Goal: Task Accomplishment & Management: Manage account settings

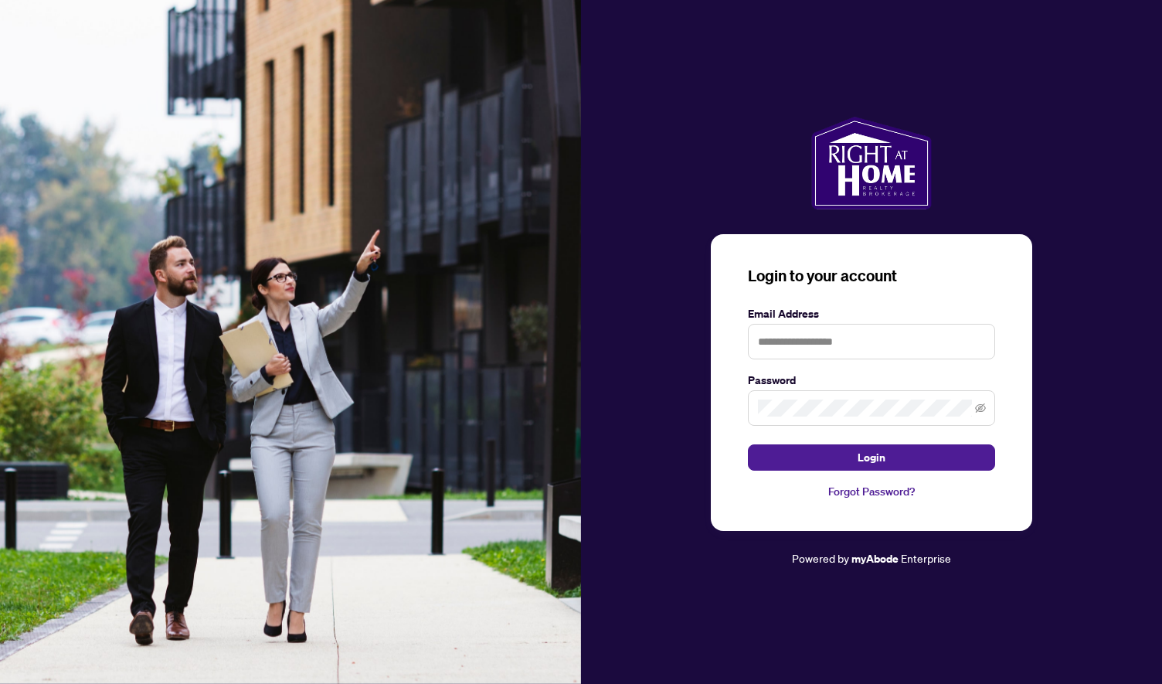
click at [765, 305] on div "Login to your account Email Address Password Login Forgot Password?" at bounding box center [871, 382] width 321 height 297
click at [765, 345] on input "text" at bounding box center [871, 342] width 247 height 36
click at [981, 407] on icon "eye-invisible" at bounding box center [980, 407] width 11 height 9
click at [892, 457] on button "Login" at bounding box center [871, 457] width 247 height 26
click at [779, 345] on input "**********" at bounding box center [871, 342] width 247 height 36
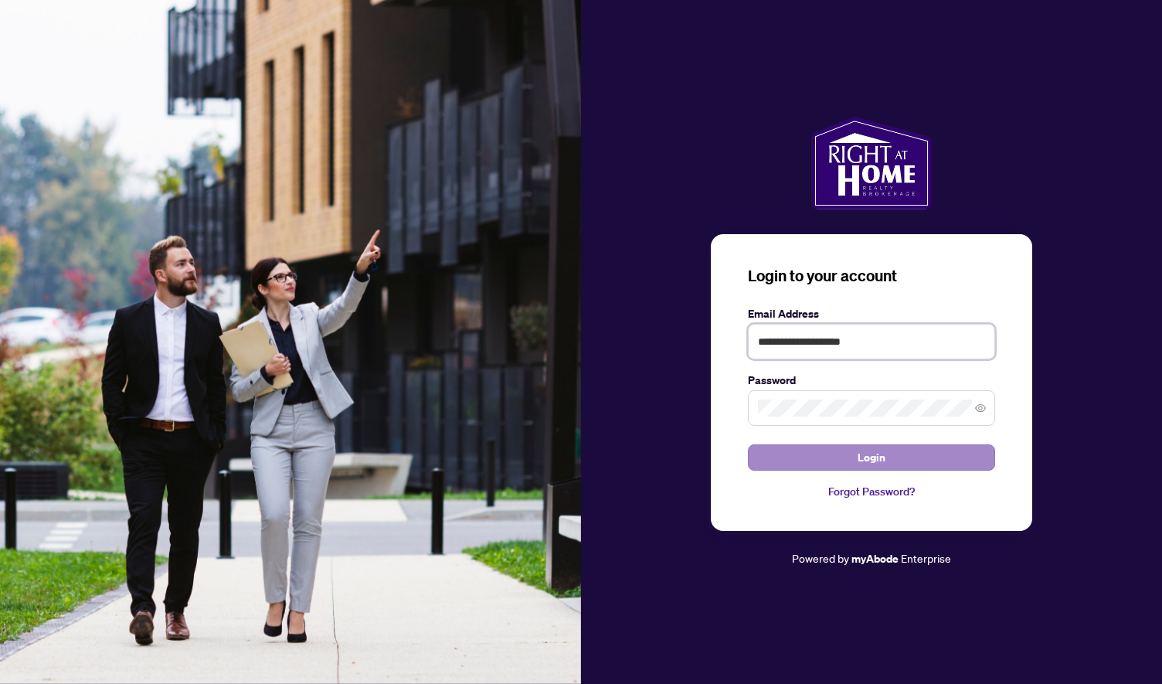
type input "**********"
click at [875, 457] on span "Login" at bounding box center [872, 457] width 28 height 25
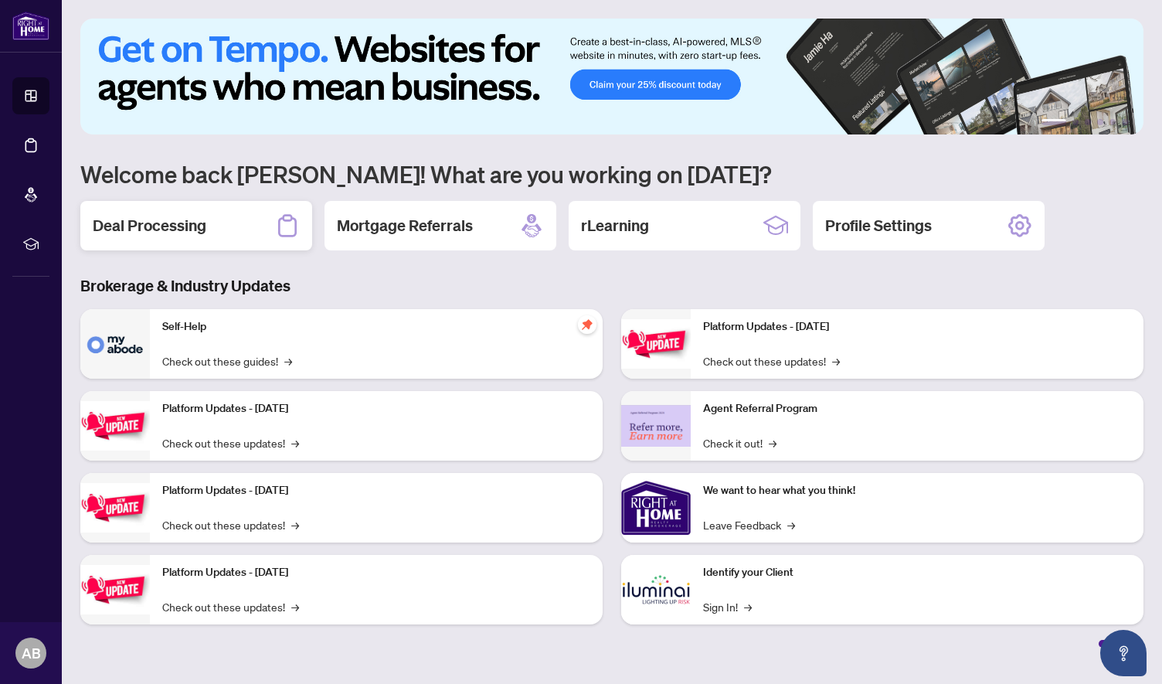
click at [198, 225] on h2 "Deal Processing" at bounding box center [150, 226] width 114 height 22
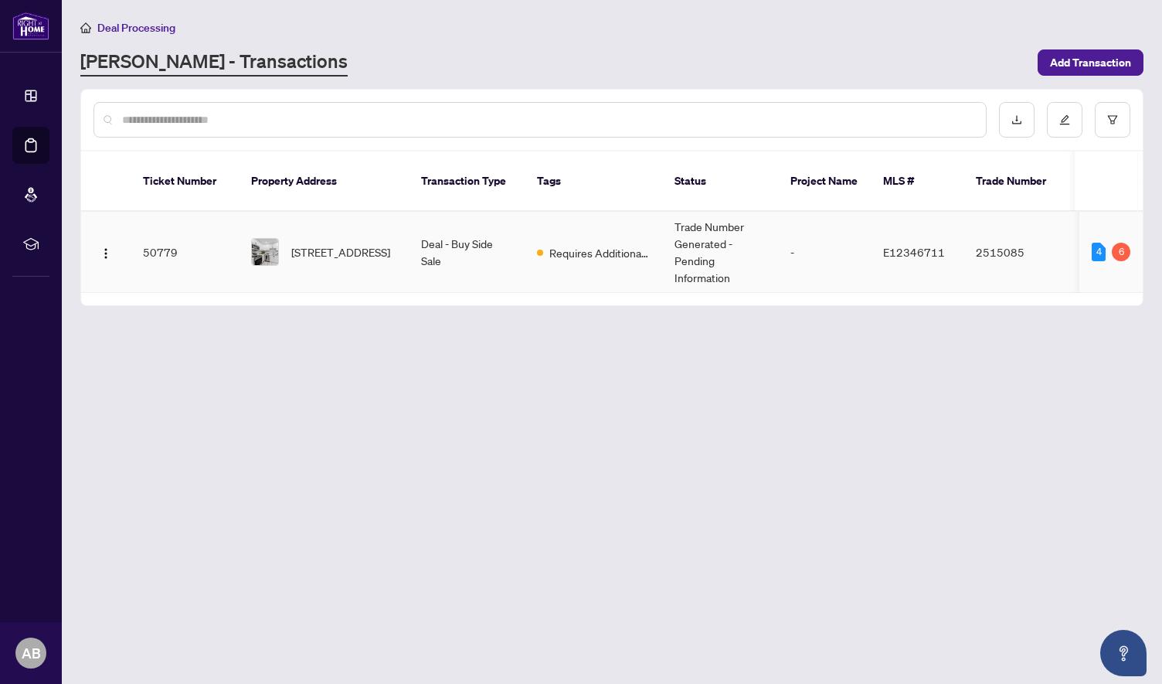
click at [503, 240] on td "Deal - Buy Side Sale" at bounding box center [467, 252] width 116 height 81
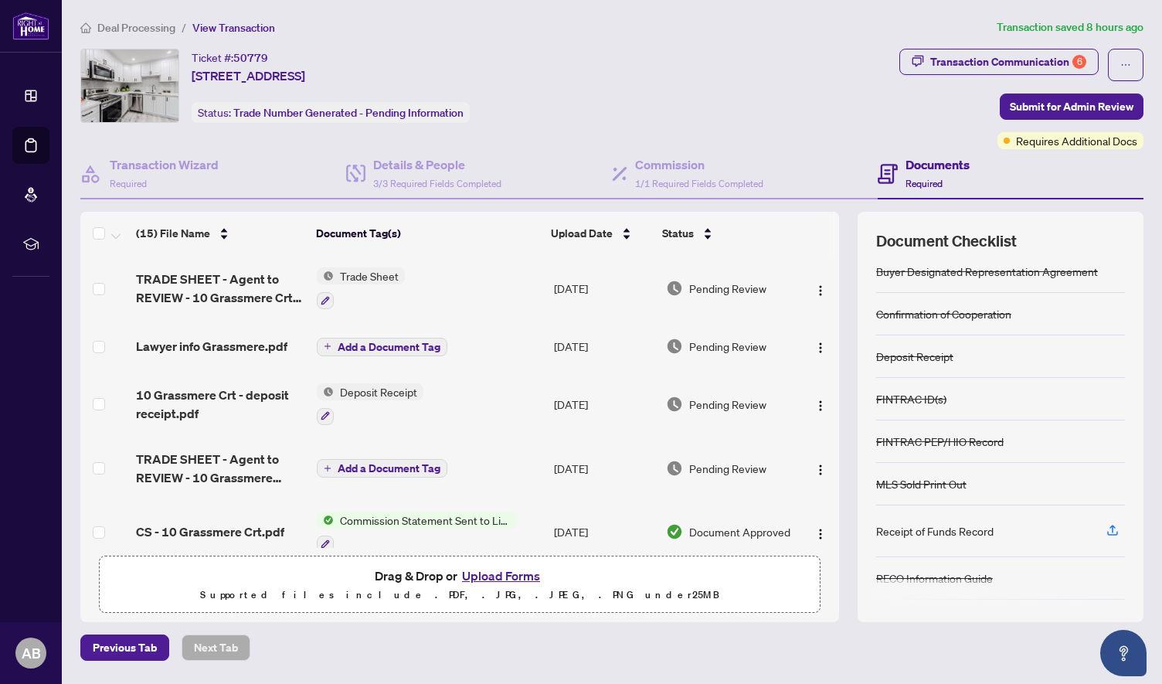
scroll to position [91, 0]
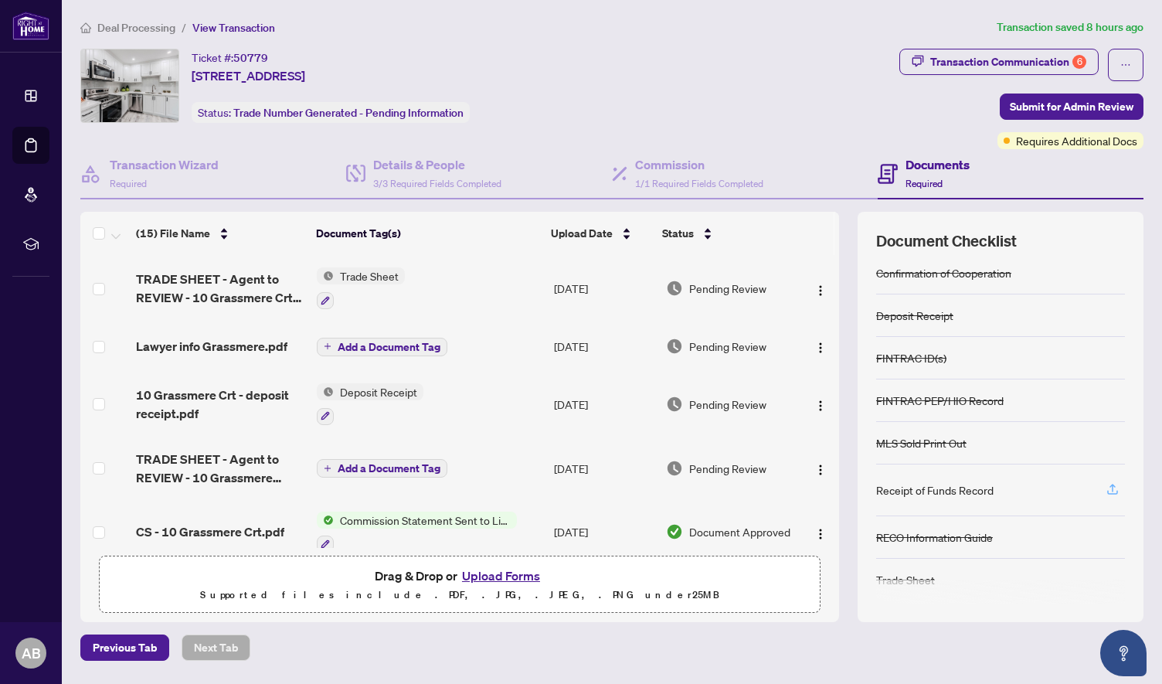
click at [1111, 483] on icon "button" at bounding box center [1113, 489] width 14 height 14
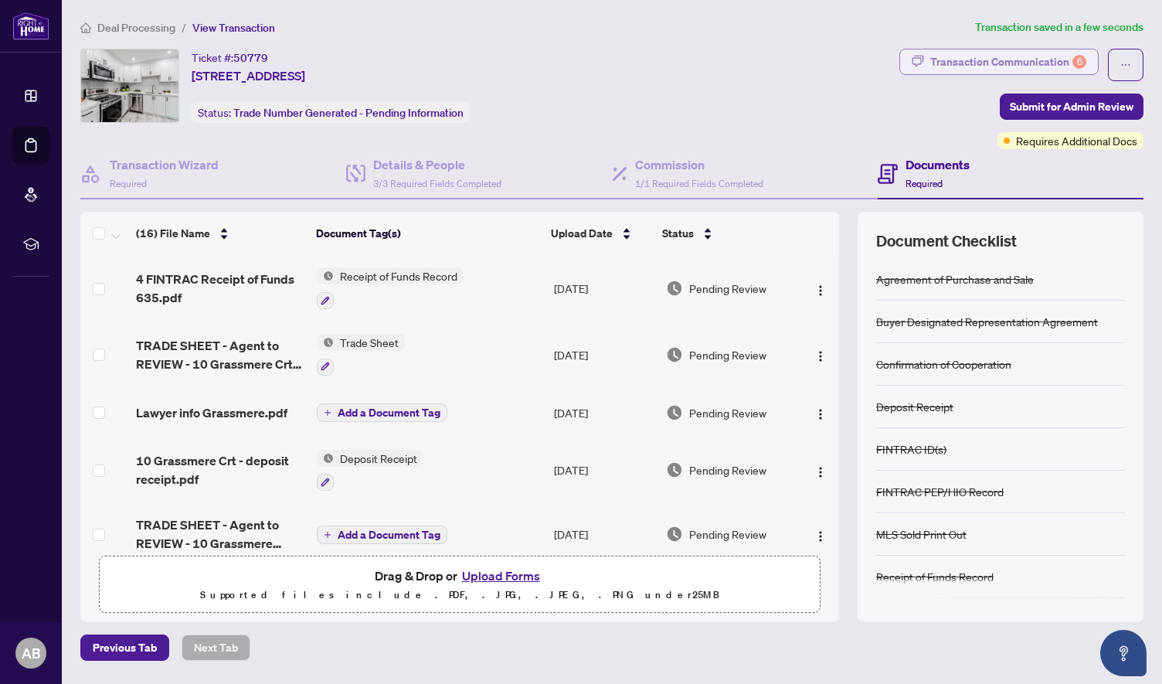
click at [998, 63] on div "Transaction Communication 6" at bounding box center [1008, 61] width 156 height 25
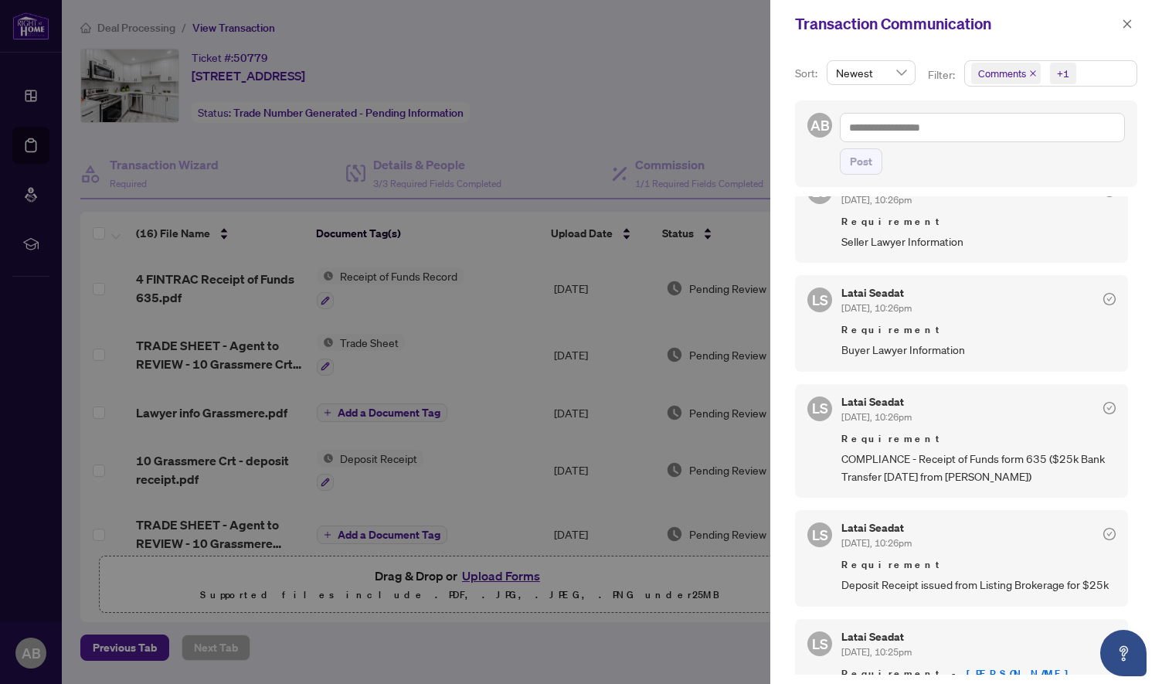
scroll to position [0, 0]
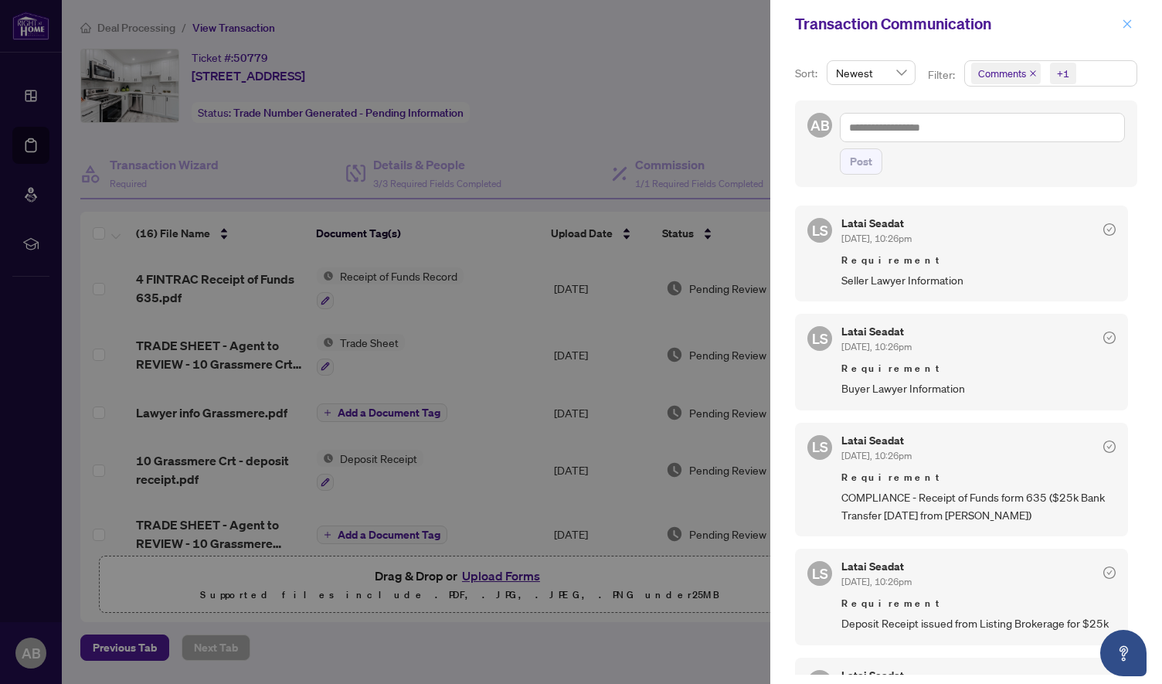
click at [1127, 22] on icon "close" at bounding box center [1127, 24] width 11 height 11
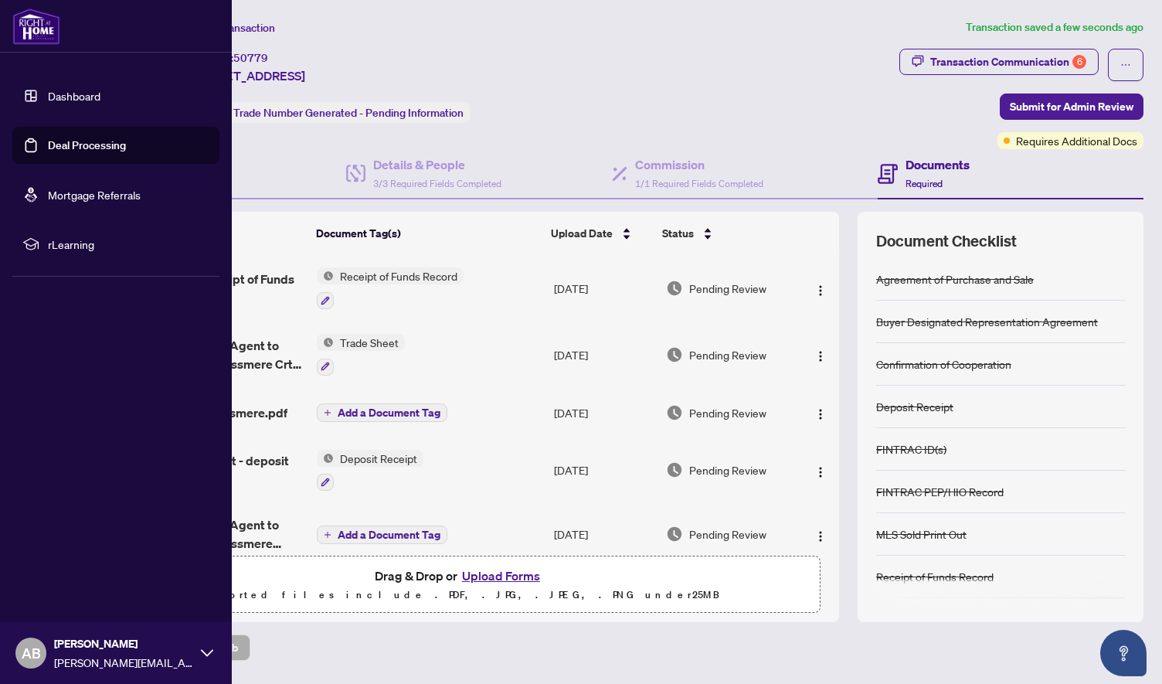
click at [199, 655] on div "[PERSON_NAME] Bazaz [EMAIL_ADDRESS][PERSON_NAME][DOMAIN_NAME]" at bounding box center [116, 653] width 232 height 62
click at [87, 562] on button "Logout" at bounding box center [115, 561] width 207 height 26
click at [69, 560] on span "Logout" at bounding box center [62, 561] width 35 height 25
